Goal: Entertainment & Leisure: Consume media (video, audio)

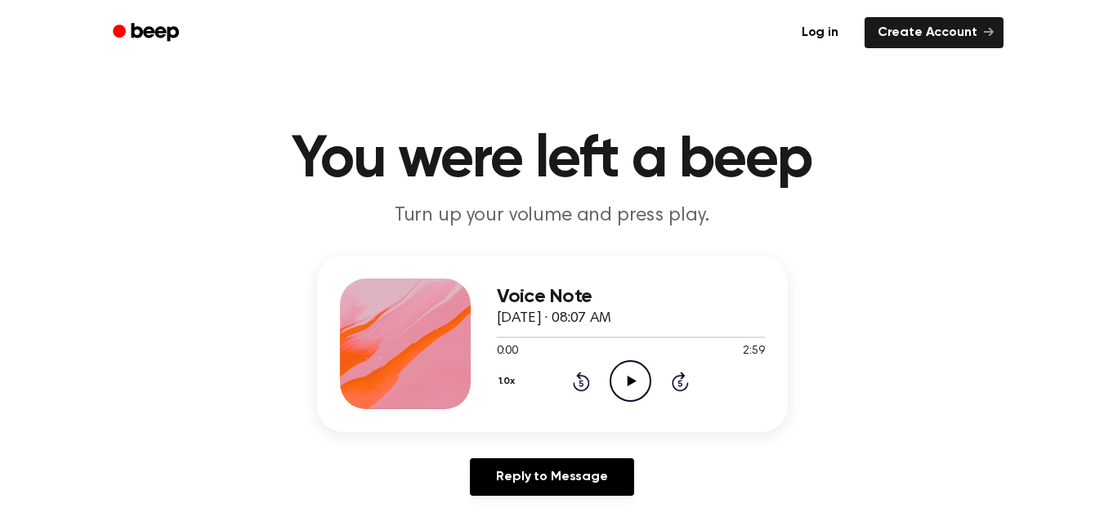
click at [633, 382] on icon at bounding box center [632, 381] width 9 height 11
click at [641, 379] on icon "Play Audio" at bounding box center [631, 381] width 42 height 42
click at [534, 337] on div at bounding box center [631, 338] width 268 height 2
click at [674, 381] on icon at bounding box center [680, 382] width 17 height 20
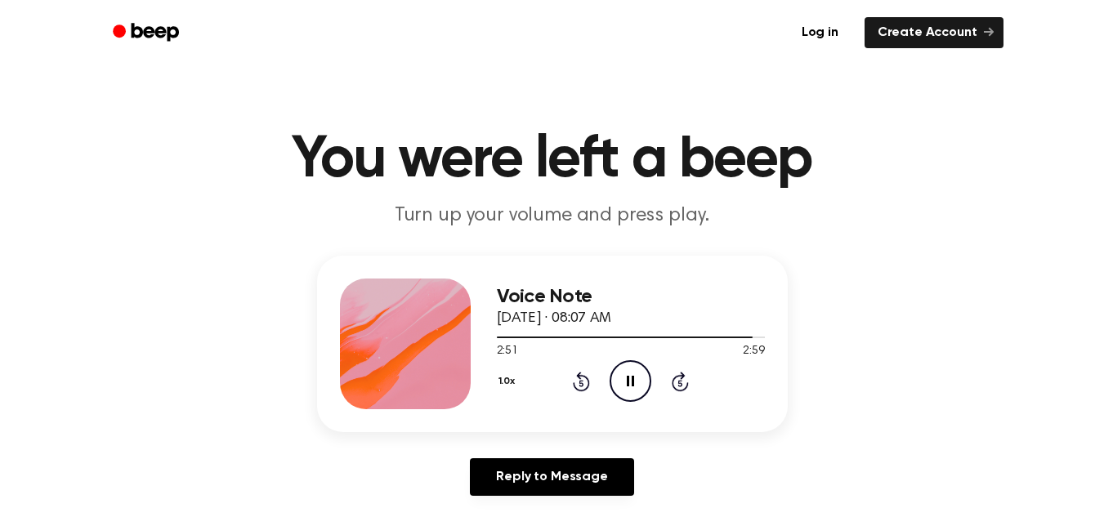
click at [676, 385] on icon "Skip 5 seconds" at bounding box center [680, 381] width 18 height 21
click at [587, 384] on icon "Rewind 5 seconds" at bounding box center [581, 381] width 18 height 21
click at [641, 374] on icon "Play Audio" at bounding box center [631, 381] width 42 height 42
click at [629, 396] on icon "Play Audio" at bounding box center [631, 381] width 42 height 42
